Goal: Task Accomplishment & Management: Manage account settings

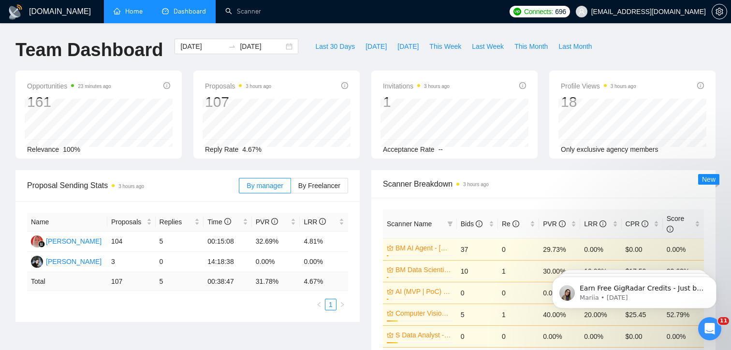
click at [135, 13] on link "Home" at bounding box center [128, 11] width 29 height 8
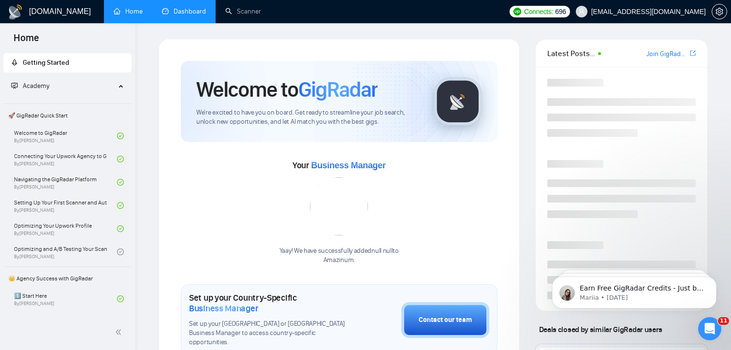
click at [193, 7] on link "Dashboard" at bounding box center [184, 11] width 44 height 8
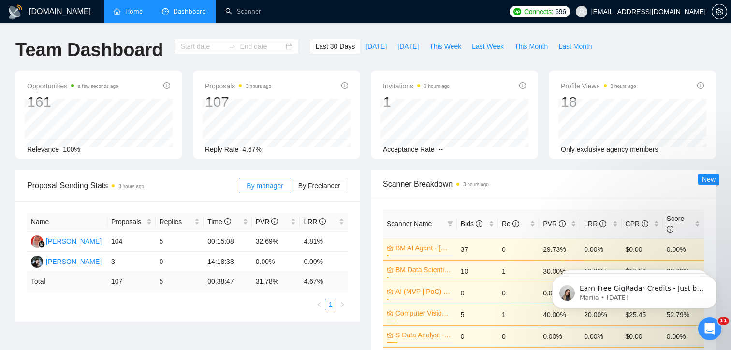
type input "[DATE]"
click at [135, 7] on link "Home" at bounding box center [128, 11] width 29 height 8
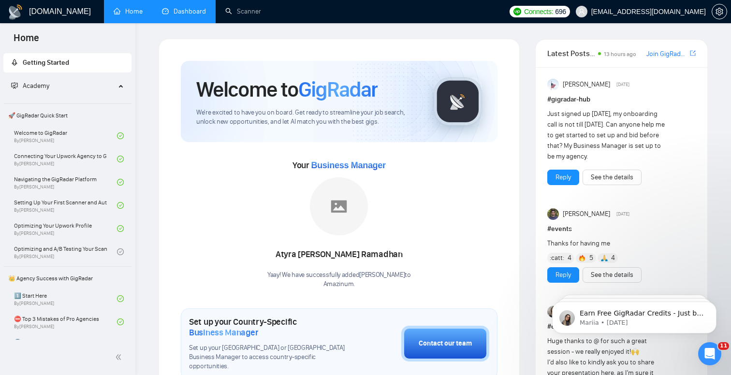
click at [192, 22] on li "Dashboard" at bounding box center [183, 11] width 63 height 23
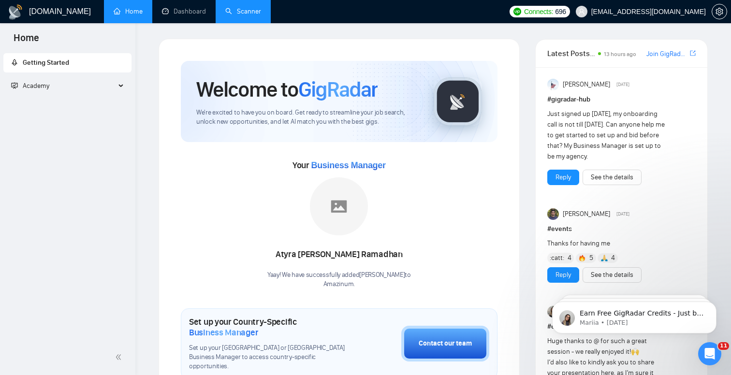
click at [247, 14] on link "Scanner" at bounding box center [243, 11] width 36 height 8
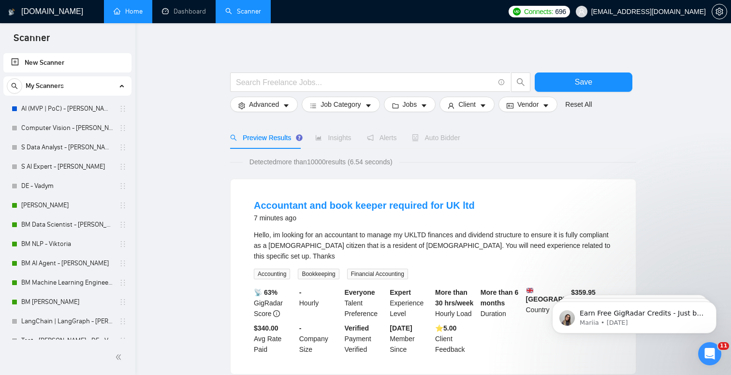
click at [137, 15] on link "Home" at bounding box center [128, 11] width 29 height 8
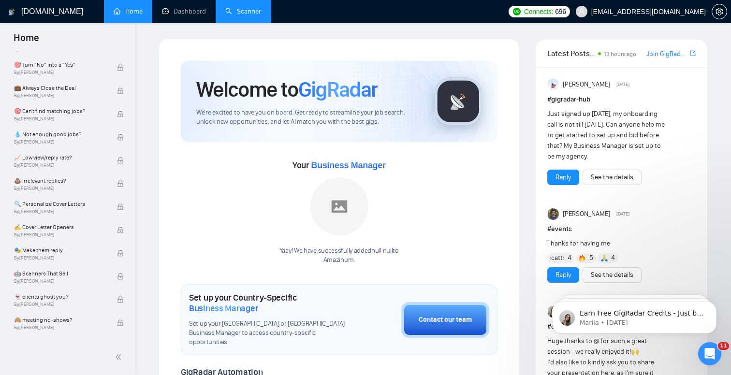
scroll to position [596, 0]
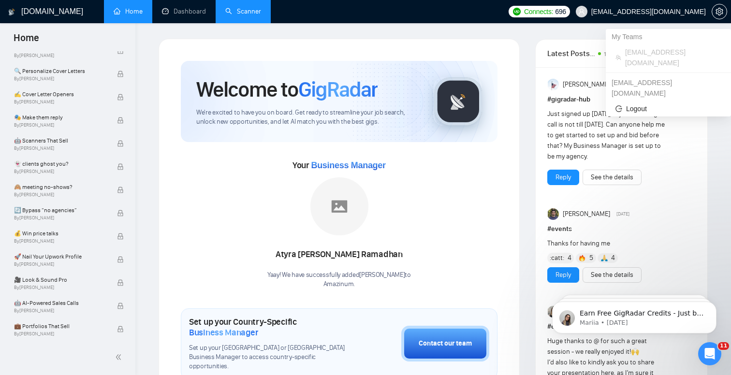
click at [662, 6] on span "[EMAIL_ADDRESS][DOMAIN_NAME]" at bounding box center [641, 11] width 142 height 31
click at [705, 12] on span "[EMAIL_ADDRESS][DOMAIN_NAME]" at bounding box center [648, 12] width 115 height 0
click at [721, 11] on icon "setting" at bounding box center [719, 12] width 8 height 8
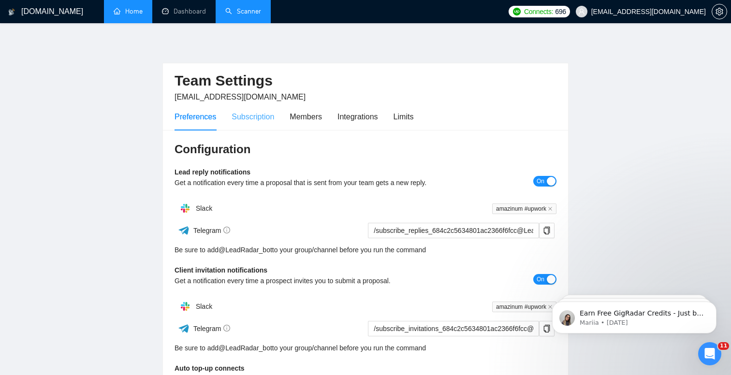
click at [267, 123] on div "Subscription" at bounding box center [253, 117] width 43 height 28
